Goal: Information Seeking & Learning: Learn about a topic

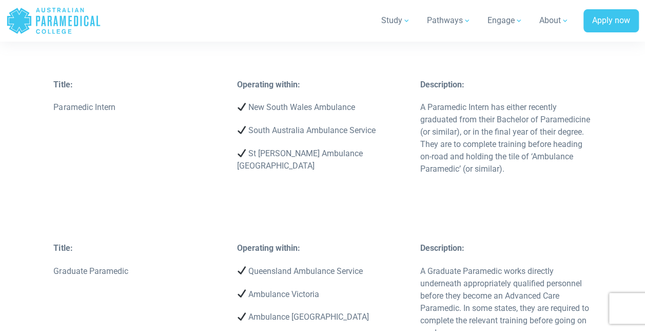
scroll to position [1539, 0]
drag, startPoint x: 134, startPoint y: 256, endPoint x: 53, endPoint y: 256, distance: 80.6
click at [53, 264] on p "Graduate Paramedic" at bounding box center [138, 270] width 171 height 12
copy p "Graduate Paramedic"
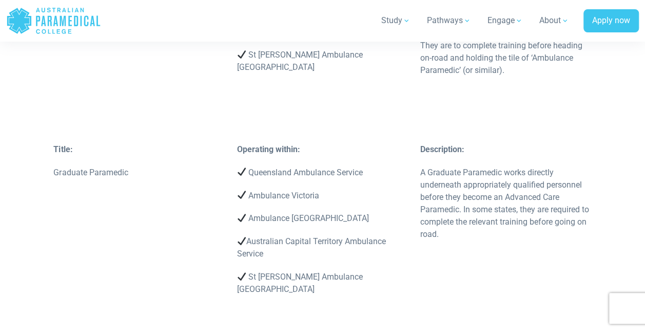
click at [232, 162] on div "Operating within: Queensland Ambulance Service Ambulance Victoria Ambulance [GE…" at bounding box center [322, 224] width 183 height 163
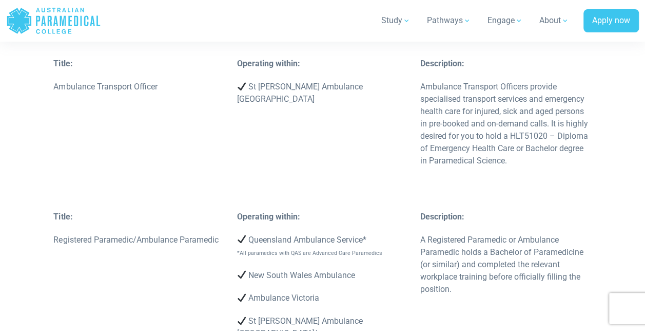
scroll to position [2090, 0]
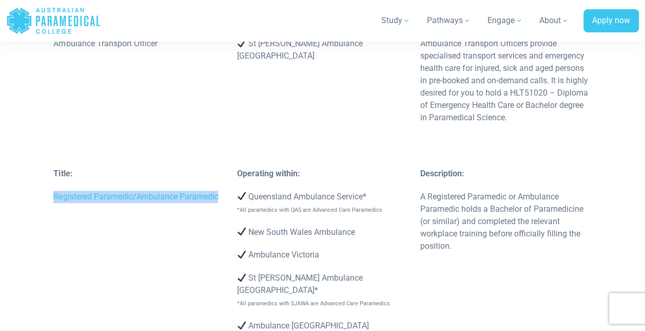
drag, startPoint x: 48, startPoint y: 170, endPoint x: 219, endPoint y: 173, distance: 170.5
click at [219, 173] on div "Title: Registered Paramedic/Ambulance Paramedic" at bounding box center [138, 190] width 183 height 46
copy p "Registered Paramedic/Ambulance Paramedic"
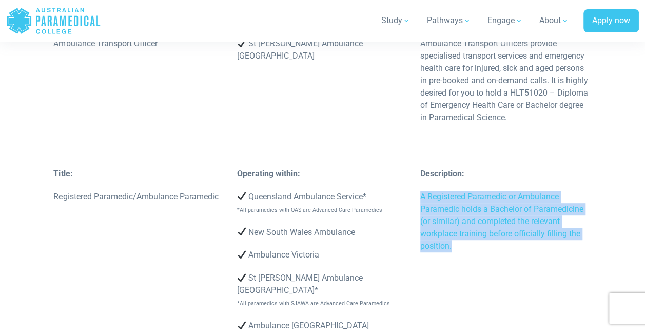
drag, startPoint x: 471, startPoint y: 222, endPoint x: 416, endPoint y: 168, distance: 77.0
click at [416, 168] on div "Description: A Registered Paramedic or Ambulance Paramedic holds a Bachelor of …" at bounding box center [505, 215] width 183 height 96
copy p "A Registered Paramedic or Ambulance Paramedic holds a Bachelor of Paramedicine …"
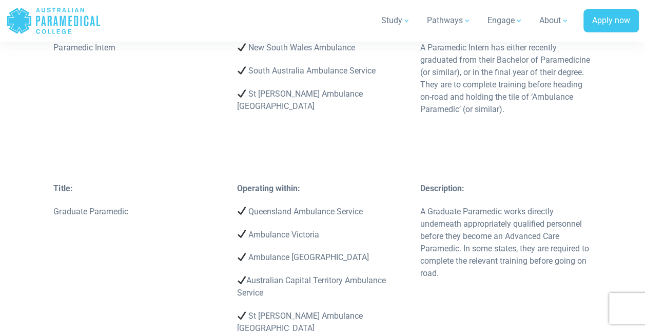
scroll to position [1601, 0]
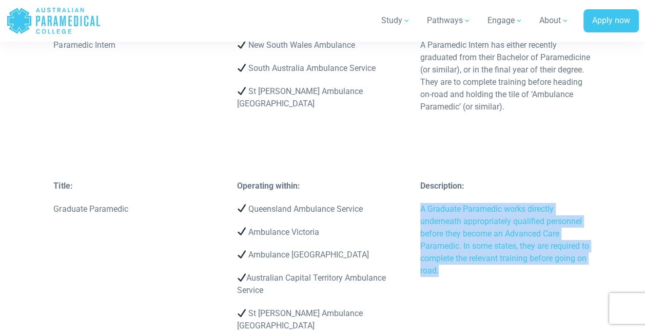
drag, startPoint x: 461, startPoint y: 261, endPoint x: 418, endPoint y: 201, distance: 73.2
click at [418, 201] on div "Description: A Graduate Paramedic works directly underneath appropriately quali…" at bounding box center [505, 234] width 183 height 108
copy p "A Graduate Paramedic works directly underneath appropriately qualified personne…"
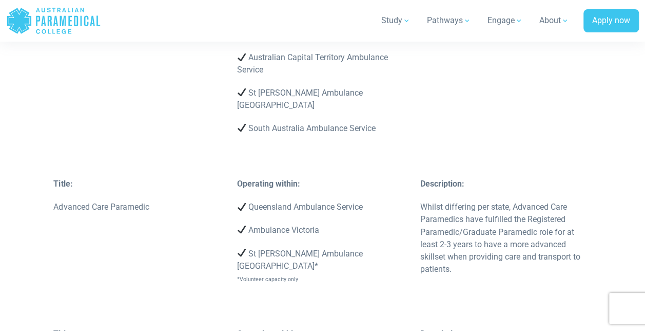
scroll to position [2674, 0]
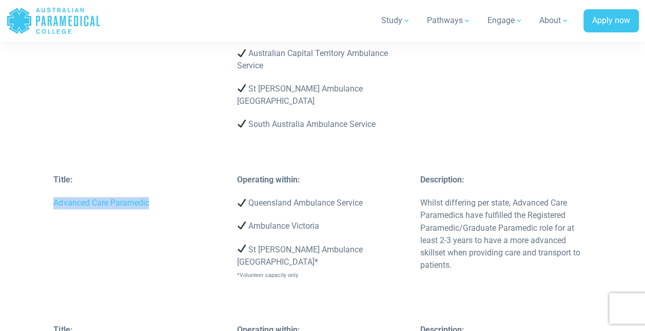
drag, startPoint x: 52, startPoint y: 125, endPoint x: 149, endPoint y: 130, distance: 97.2
click at [149, 174] on div "Title: Advanced Care Paramedic" at bounding box center [138, 197] width 183 height 46
copy p "Advanced Care Paramedic"
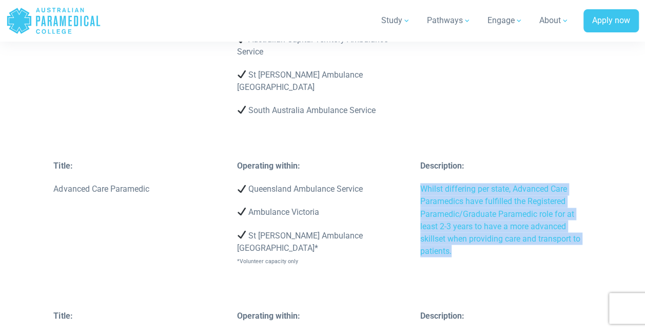
drag, startPoint x: 471, startPoint y: 176, endPoint x: 422, endPoint y: 112, distance: 80.1
click at [422, 183] on p "Whilst differing per state, Advanced Care Paramedics have fulfilled the Registe…" at bounding box center [506, 220] width 171 height 74
copy p "Whilst differing per state, Advanced Care Paramedics have fulfilled the Registe…"
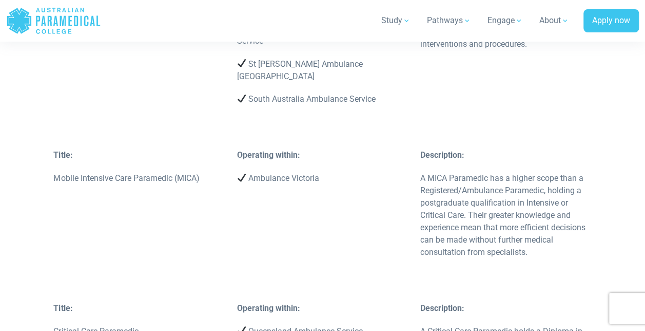
scroll to position [3044, 0]
drag, startPoint x: 140, startPoint y: 235, endPoint x: 54, endPoint y: 238, distance: 85.8
click at [54, 325] on p "Critical Care Paramedic" at bounding box center [138, 331] width 171 height 12
copy p "Critical Care Paramedic"
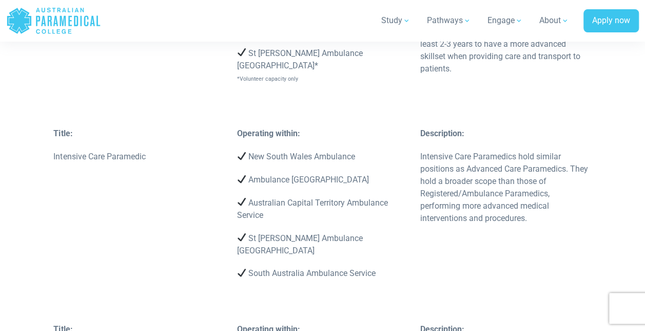
scroll to position [2870, 0]
drag, startPoint x: 150, startPoint y: 68, endPoint x: 53, endPoint y: 76, distance: 96.9
click at [53, 150] on p "Intensive Care Paramedic" at bounding box center [138, 156] width 171 height 12
copy p "Intensive Care Paramedic"
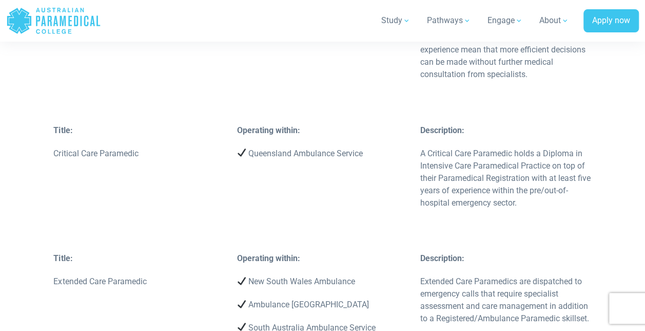
scroll to position [3223, 0]
drag, startPoint x: 146, startPoint y: 183, endPoint x: 52, endPoint y: 186, distance: 94.0
click at [52, 251] on div "Title: Extended Care Paramedic" at bounding box center [138, 274] width 183 height 46
copy p "Extended Care Paramedic"
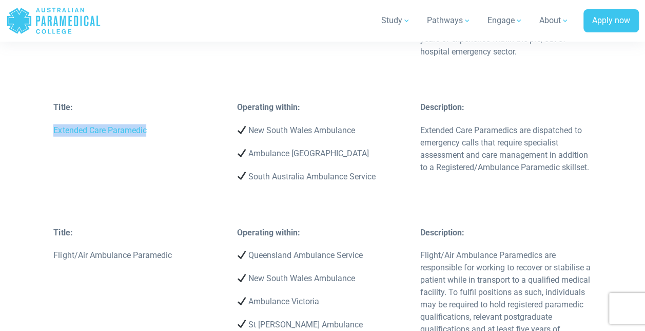
scroll to position [3373, 0]
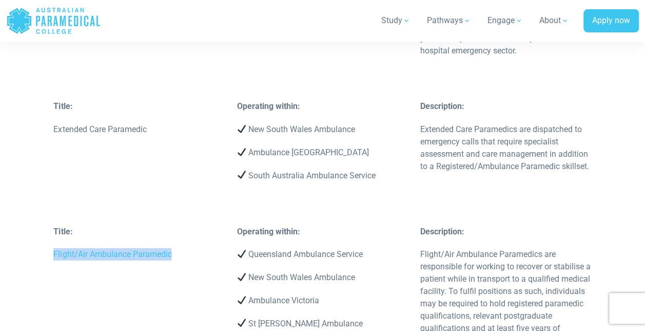
drag, startPoint x: 188, startPoint y: 163, endPoint x: 54, endPoint y: 159, distance: 133.6
click at [54, 248] on p "Flight/Air Ambulance Paramedic" at bounding box center [138, 254] width 171 height 12
copy p "Flight/Air Ambulance Paramedic"
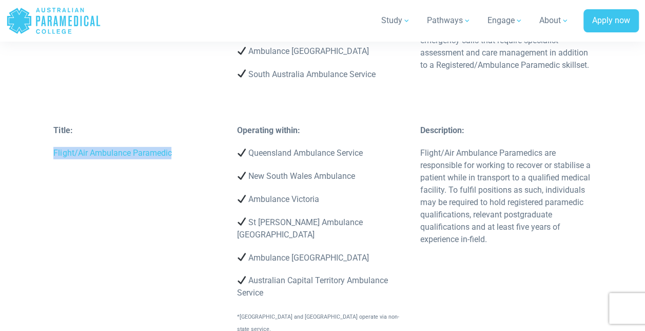
scroll to position [3471, 0]
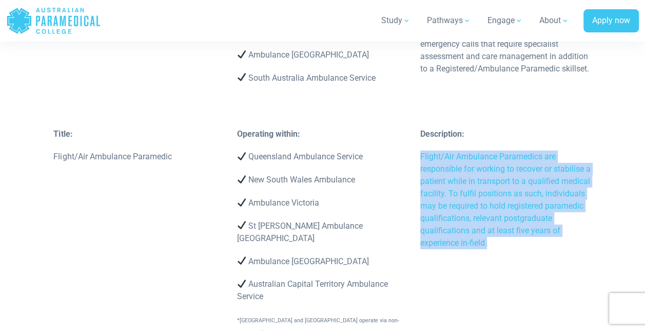
drag, startPoint x: 526, startPoint y: 142, endPoint x: 422, endPoint y: 60, distance: 132.7
click at [422, 150] on p "Flight/Air Ambulance Paramedics are responsible for working to recover or stabi…" at bounding box center [506, 199] width 171 height 99
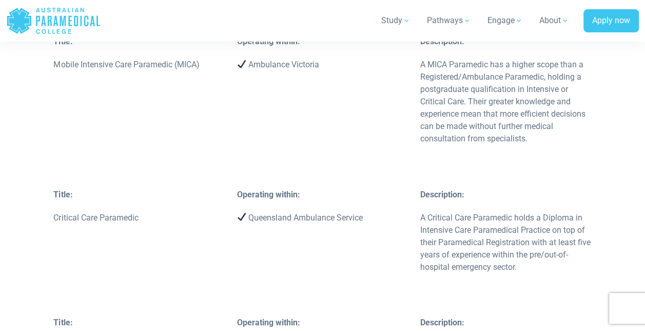
scroll to position [3158, 0]
drag, startPoint x: 598, startPoint y: 291, endPoint x: 420, endPoint y: 251, distance: 182.1
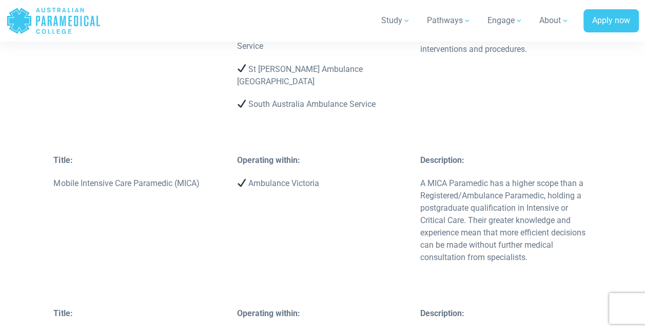
scroll to position [3038, 0]
drag, startPoint x: 533, startPoint y: 292, endPoint x: 421, endPoint y: 243, distance: 122.6
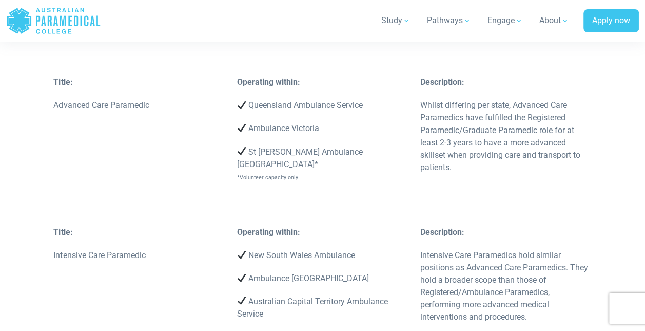
scroll to position [2767, 0]
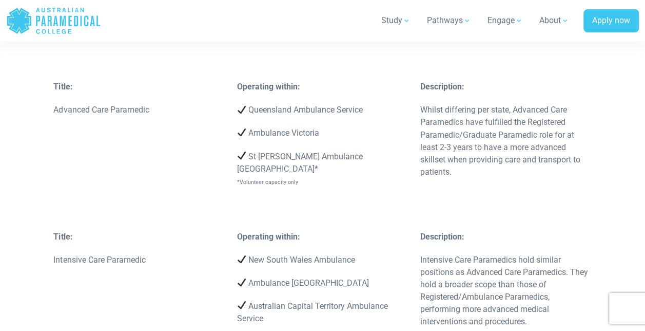
drag, startPoint x: 482, startPoint y: 230, endPoint x: 421, endPoint y: 176, distance: 81.1
click at [421, 253] on p "Intensive Care Paramedics hold similar positions as Advanced Care Paramedics. T…" at bounding box center [506, 290] width 171 height 74
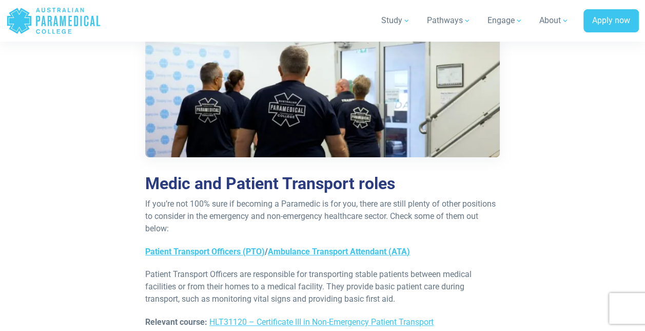
scroll to position [4076, 0]
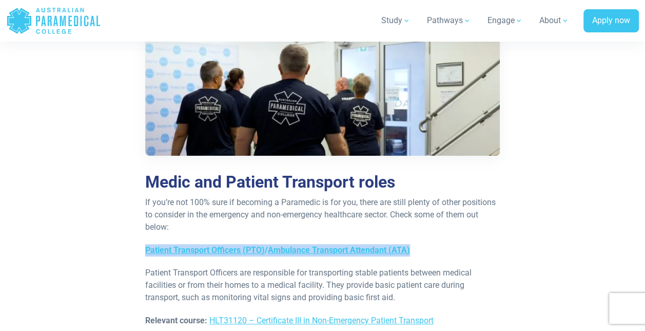
drag, startPoint x: 139, startPoint y: 124, endPoint x: 414, endPoint y: 128, distance: 275.2
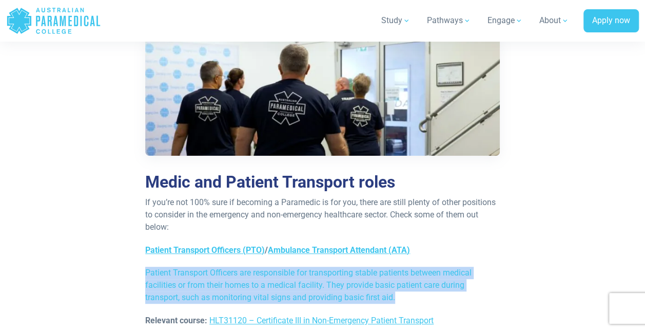
drag, startPoint x: 144, startPoint y: 148, endPoint x: 403, endPoint y: 176, distance: 260.8
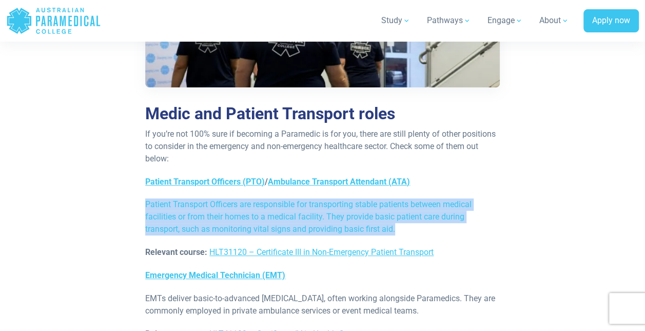
scroll to position [4146, 0]
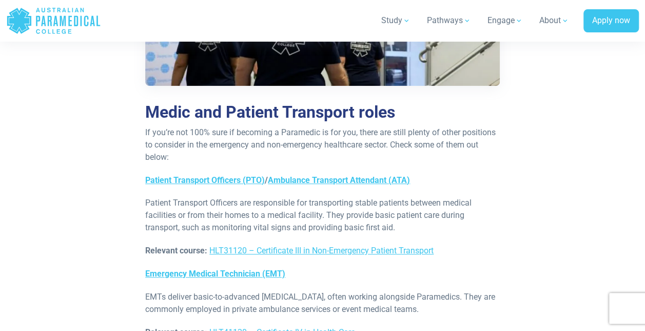
click at [361, 291] on p "EMTs deliver basic-to-advanced [MEDICAL_DATA], often working alongside Paramedi…" at bounding box center [322, 303] width 355 height 25
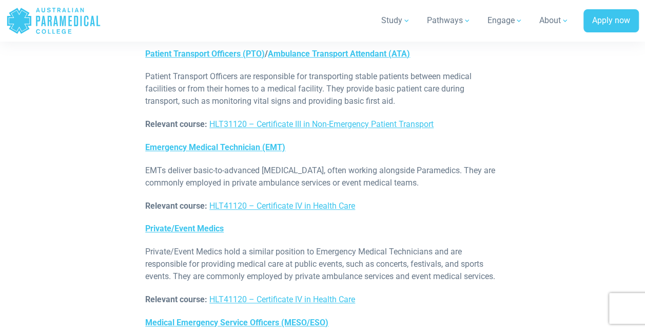
scroll to position [4272, 0]
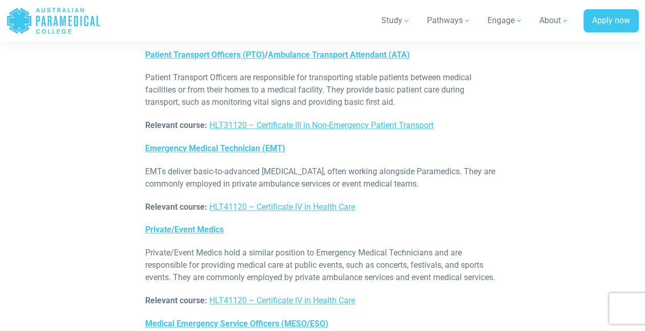
click at [140, 127] on div "Medic and Patient Transport roles If you’re not 100% sure if becoming a Paramed…" at bounding box center [322, 326] width 367 height 995
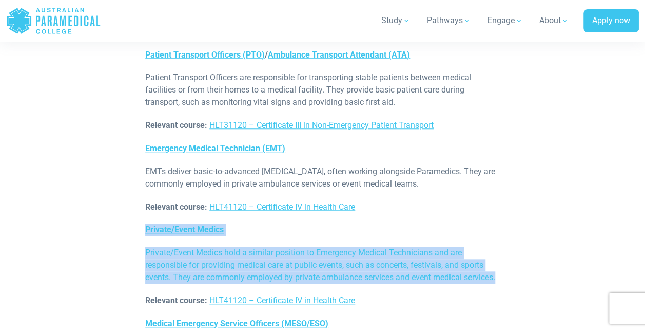
drag, startPoint x: 142, startPoint y: 107, endPoint x: 501, endPoint y: 162, distance: 363.2
click at [501, 162] on div "Medic and Patient Transport roles If you’re not 100% sure if becoming a Paramed…" at bounding box center [322, 326] width 367 height 995
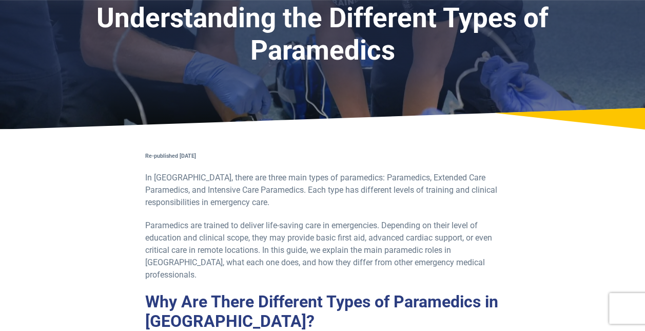
scroll to position [0, 0]
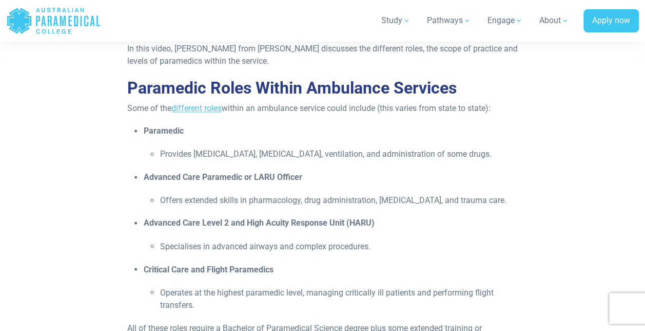
scroll to position [722, 0]
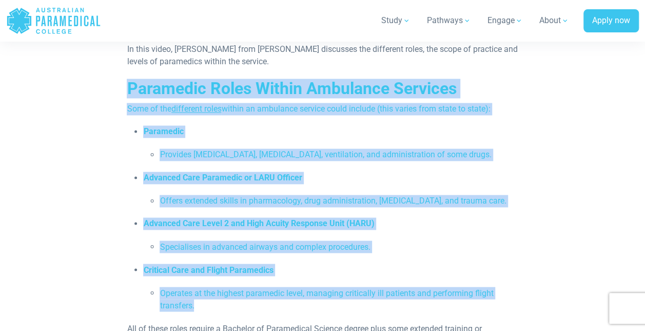
drag, startPoint x: 215, startPoint y: 309, endPoint x: 128, endPoint y: 78, distance: 246.8
click at [128, 78] on div "LARU Officer Meet [PERSON_NAME], an Experienced LARU Officer Have you heard of …" at bounding box center [322, 66] width 391 height 1142
copy div "Paramedic Roles Within Ambulance Services Some of the different roles within an…"
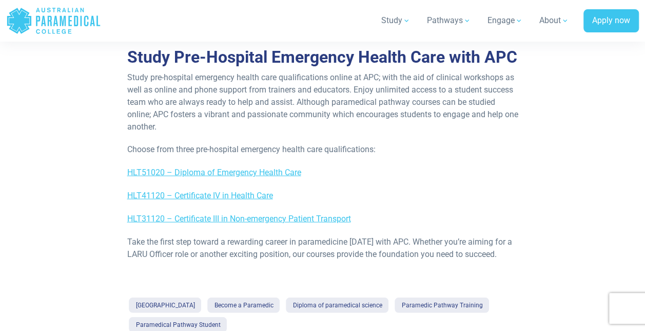
scroll to position [1085, 0]
